Goal: Information Seeking & Learning: Learn about a topic

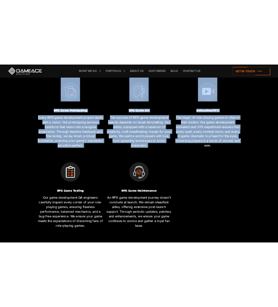
scroll to position [442, 0]
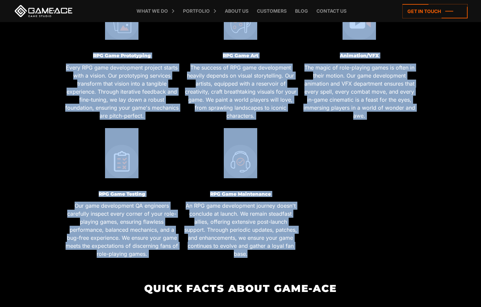
drag, startPoint x: 78, startPoint y: 190, endPoint x: 271, endPoint y: 258, distance: 204.8
click at [271, 258] on div "Full-cycle RPG Game Development Our full-cycle RPG game development ensures tha…" at bounding box center [240, 59] width 356 height 414
copy div "Full-cycle RPG Game Development Our full-cycle RPG game development ensures tha…"
click at [147, 118] on p "Every RPG game development project starts with a vision. Our prototyping servic…" at bounding box center [122, 91] width 114 height 56
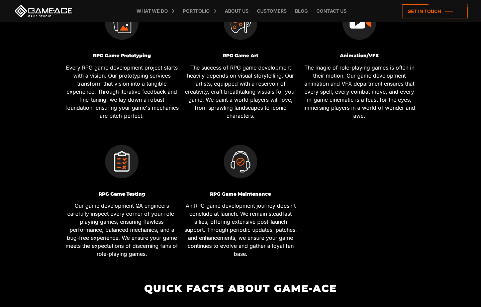
click at [108, 79] on p "Every RPG game development project starts with a vision. Our prototyping servic…" at bounding box center [122, 91] width 114 height 56
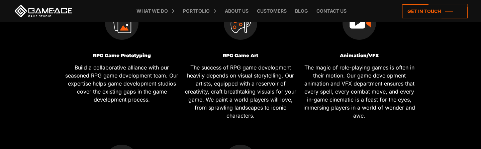
click at [139, 91] on p "Build a collaborative alliance with our seasoned RPG game development team. Our…" at bounding box center [122, 83] width 114 height 40
click at [137, 101] on p "Build a collaborative alliance with our seasoned RPG game development team. Our…" at bounding box center [122, 83] width 114 height 40
click at [134, 91] on p "Build a collaborative alliance with our seasoned RPG game development team. Our…" at bounding box center [122, 83] width 114 height 40
click at [133, 84] on p "Build a collaborative alliance with our seasoned RPG game development team. Our…" at bounding box center [122, 83] width 114 height 40
click at [133, 76] on p "Build a collaborative alliance with our seasoned RPG game development team. Our…" at bounding box center [122, 83] width 114 height 40
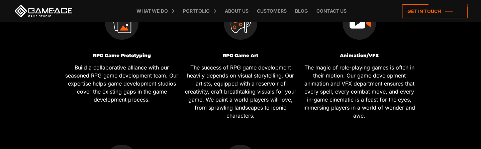
click at [133, 72] on p "Build a collaborative alliance with our seasoned RPG game development team. Our…" at bounding box center [122, 83] width 114 height 40
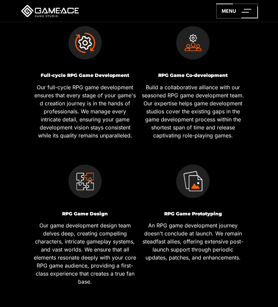
scroll to position [0, 0]
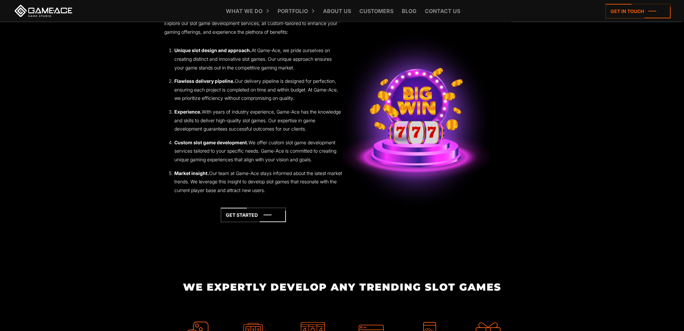
scroll to position [1129, 0]
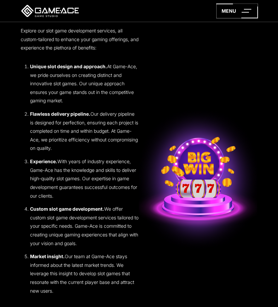
scroll to position [1432, 0]
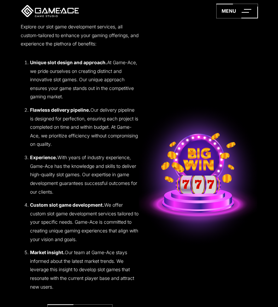
drag, startPoint x: 30, startPoint y: 62, endPoint x: 109, endPoint y: 289, distance: 240.3
click at [109, 289] on ol "Unique slot design and approach. At Game-Ace, we pride ourselves on creating di…" at bounding box center [80, 174] width 118 height 233
copy ol "Unique slot design and approach. At Game-Ace, we pride ourselves on creating di…"
click at [117, 264] on li "Market insight. Our team at Game-Ace stays informed about the latest market tre…" at bounding box center [84, 269] width 109 height 43
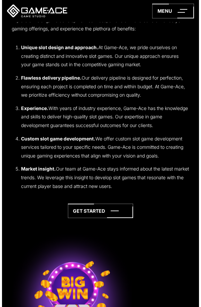
scroll to position [1408, 0]
